Goal: Task Accomplishment & Management: Manage account settings

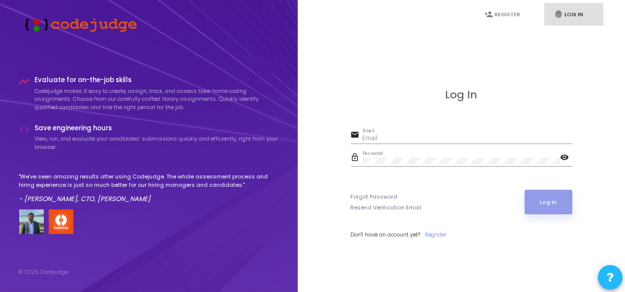
type input "[PERSON_NAME][EMAIL_ADDRESS][DOMAIN_NAME]"
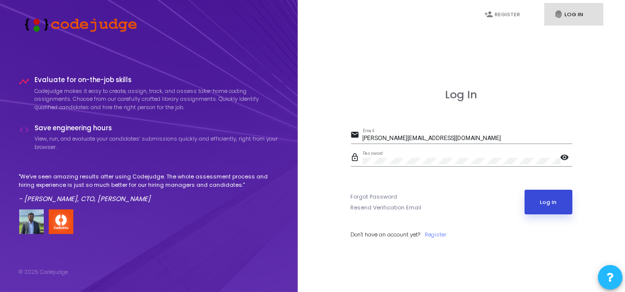
click at [542, 197] on button "Log In" at bounding box center [549, 202] width 48 height 25
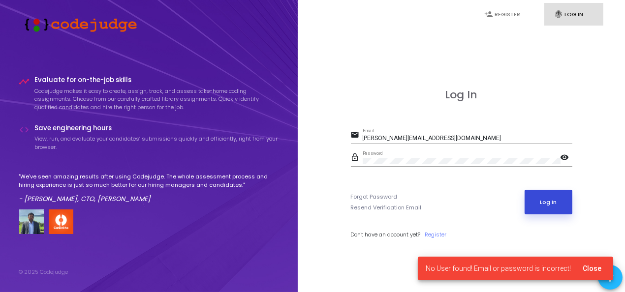
click at [560, 203] on button "Log In" at bounding box center [549, 202] width 48 height 25
click at [567, 158] on mat-icon "visibility" at bounding box center [567, 159] width 12 height 12
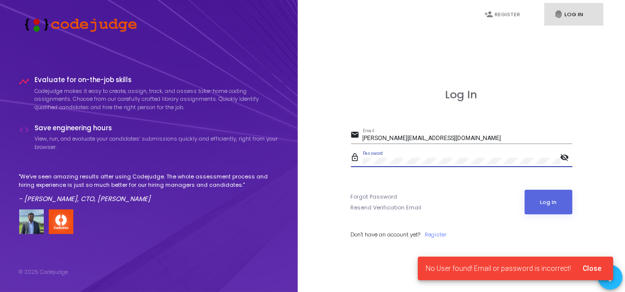
click at [567, 158] on mat-icon "visibility_off" at bounding box center [567, 159] width 12 height 12
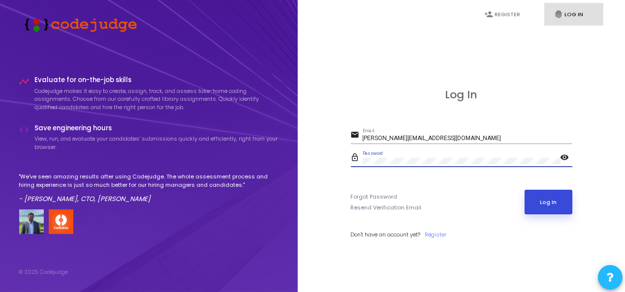
click at [548, 205] on button "Log In" at bounding box center [549, 202] width 48 height 25
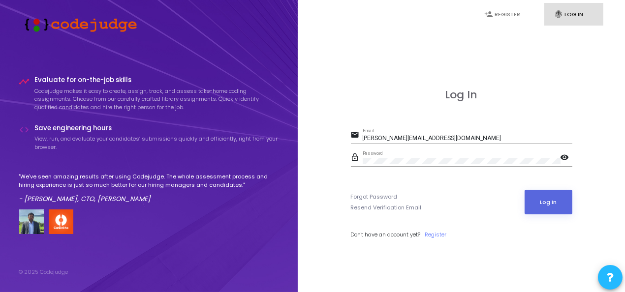
click at [559, 10] on icon "fingerprint" at bounding box center [558, 14] width 9 height 9
click at [557, 210] on button "Log In" at bounding box center [549, 202] width 48 height 25
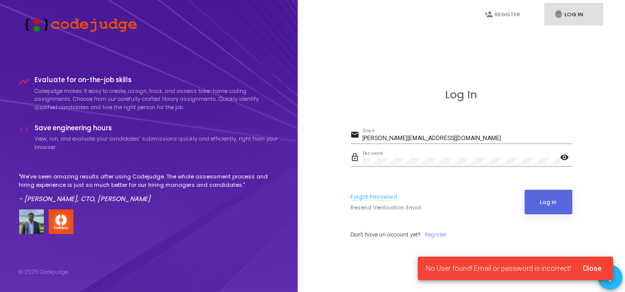
click at [378, 195] on link "Forgot Password" at bounding box center [374, 197] width 47 height 8
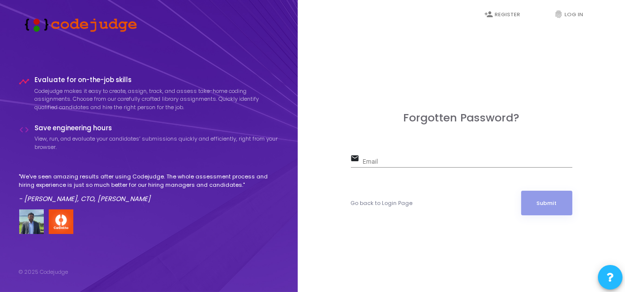
click at [404, 164] on input "Email" at bounding box center [468, 162] width 210 height 7
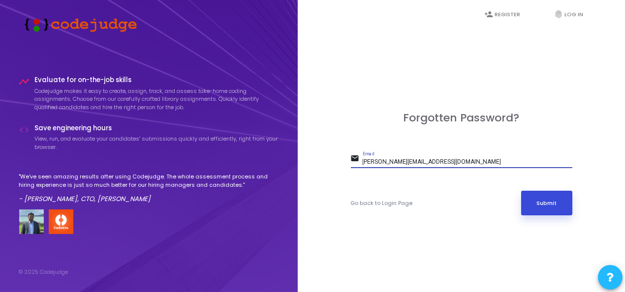
type input "namrata.a@aissel.com"
click at [556, 203] on button "Submit" at bounding box center [546, 203] width 51 height 25
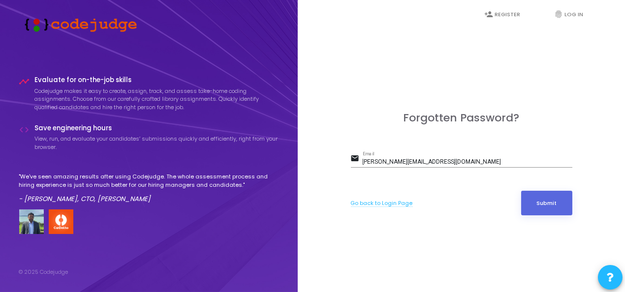
click at [393, 203] on link "Go back to Login Page" at bounding box center [382, 203] width 62 height 8
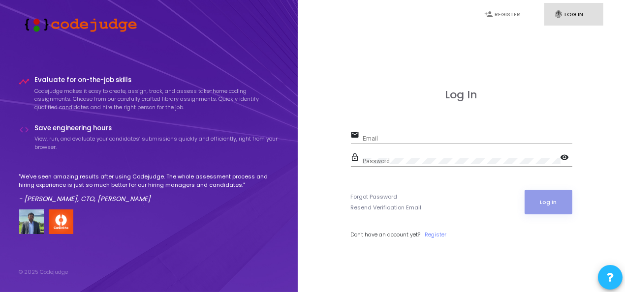
type input "namrata.a@aissel.com"
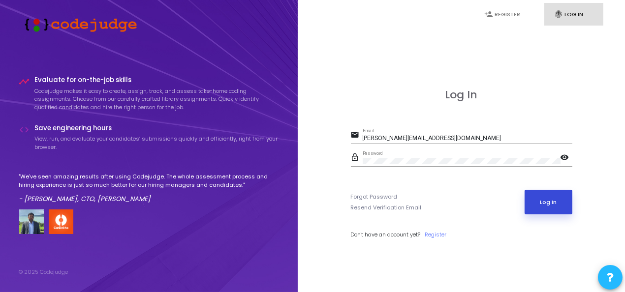
click at [550, 201] on button "Log In" at bounding box center [549, 202] width 48 height 25
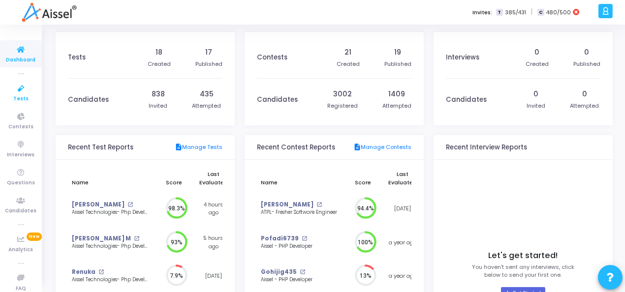
click at [16, 94] on icon at bounding box center [21, 89] width 21 height 12
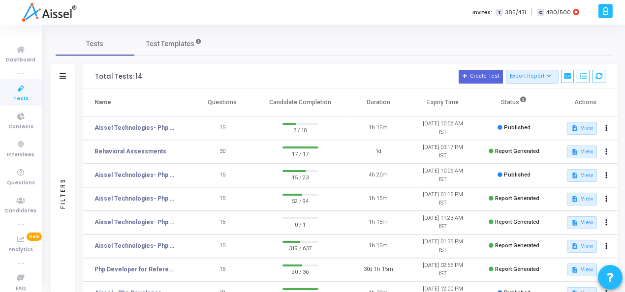
click at [160, 119] on td "Aissel Technologies- Php Developer-" at bounding box center [136, 129] width 107 height 24
click at [152, 129] on link "Aissel Technologies- Php Developer-" at bounding box center [136, 128] width 82 height 9
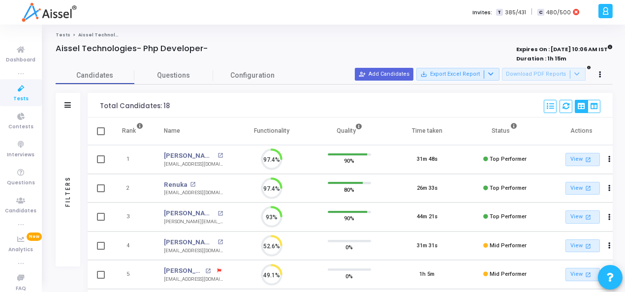
scroll to position [4, 4]
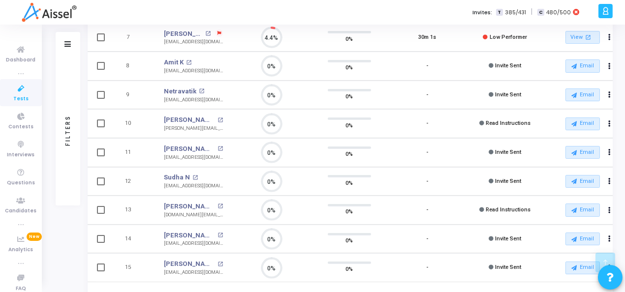
click at [497, 126] on div "Read Instructions" at bounding box center [504, 124] width 51 height 8
click at [505, 121] on span "Read Instructions" at bounding box center [508, 123] width 45 height 6
click at [583, 123] on button "Email" at bounding box center [583, 124] width 34 height 13
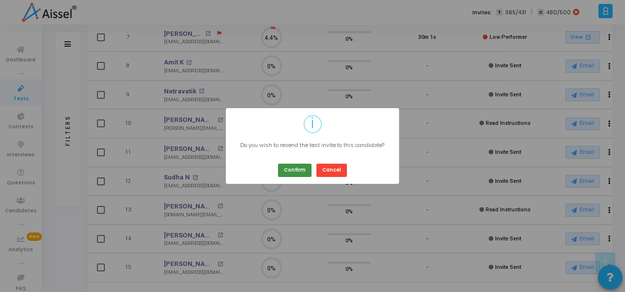
click at [298, 173] on button "Confirm" at bounding box center [294, 170] width 33 height 13
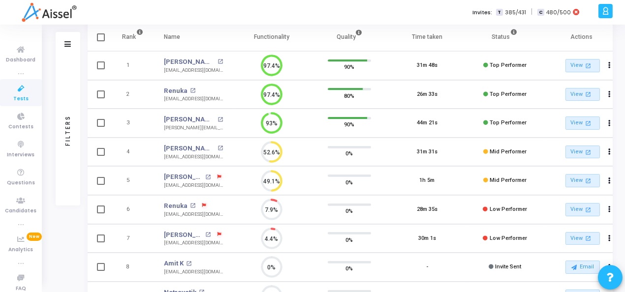
scroll to position [143, 0]
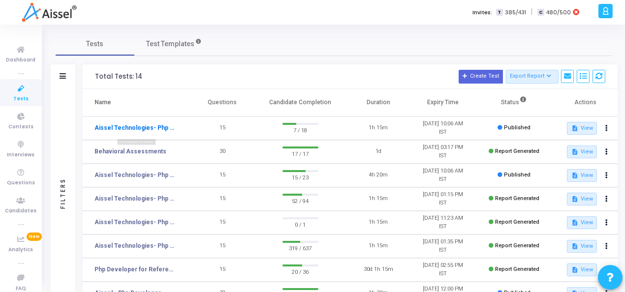
click at [159, 128] on link "Aissel Technologies- Php Developer-" at bounding box center [136, 128] width 82 height 9
